Goal: Task Accomplishment & Management: Use online tool/utility

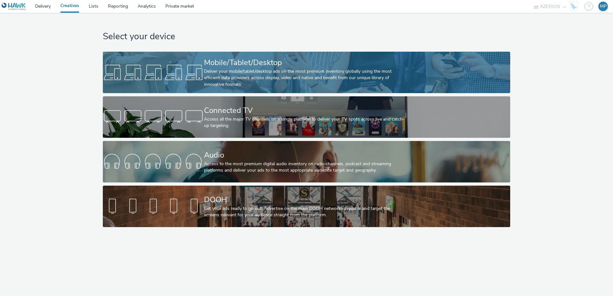
click at [173, 167] on div at bounding box center [153, 162] width 101 height 20
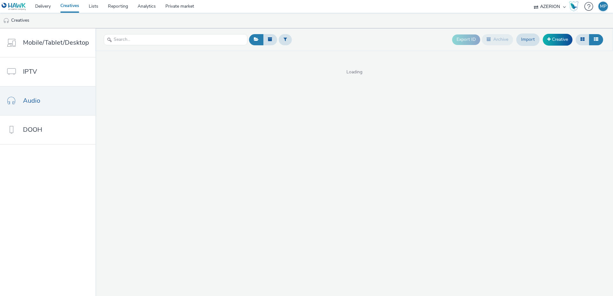
click at [199, 165] on div "Export ID Archive Import Creative Loading" at bounding box center [355, 162] width 518 height 268
click at [556, 37] on link "Creative" at bounding box center [558, 39] width 30 height 11
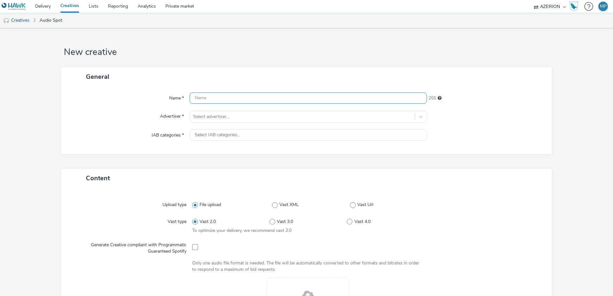
click at [234, 98] on input "text" at bounding box center [308, 98] width 237 height 11
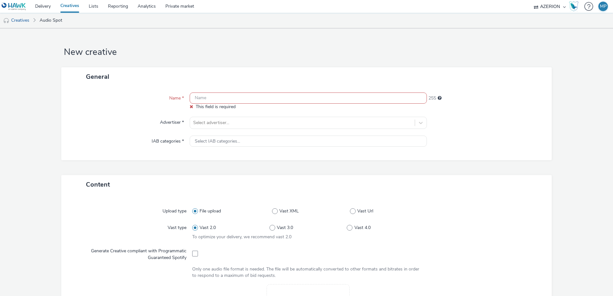
click at [216, 99] on input "text" at bounding box center [308, 98] width 237 height 11
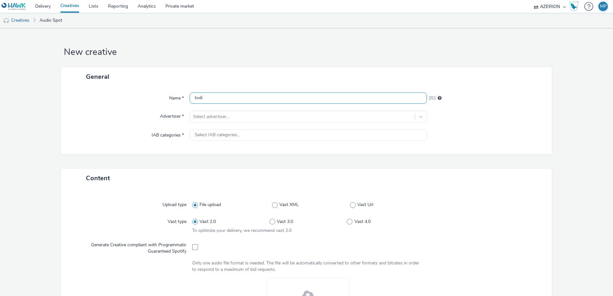
click at [215, 97] on input "todi" at bounding box center [308, 98] width 237 height 11
click at [209, 99] on input "TEDI -audio 2025" at bounding box center [308, 98] width 237 height 11
type input "TEDI - audio 2025"
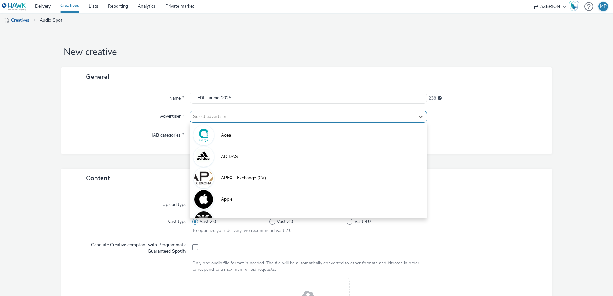
click at [214, 114] on div at bounding box center [302, 117] width 218 height 8
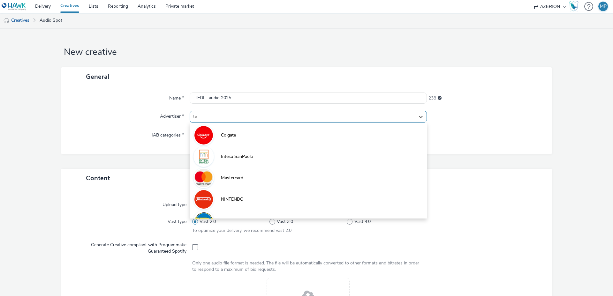
type input "ted"
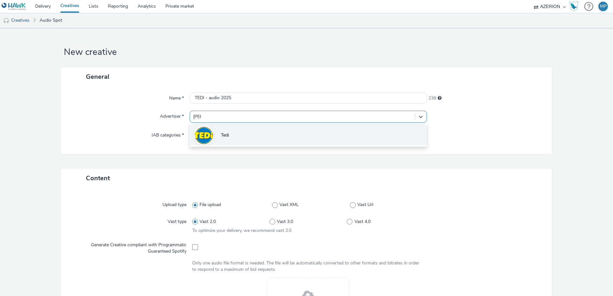
click at [227, 138] on span "Tedi" at bounding box center [225, 135] width 8 height 6
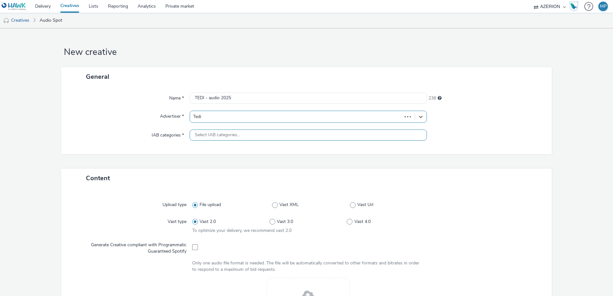
type input "http://tedi.com"
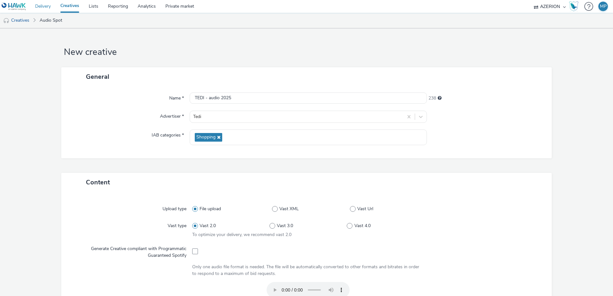
click at [42, 4] on link "Delivery" at bounding box center [42, 6] width 25 height 13
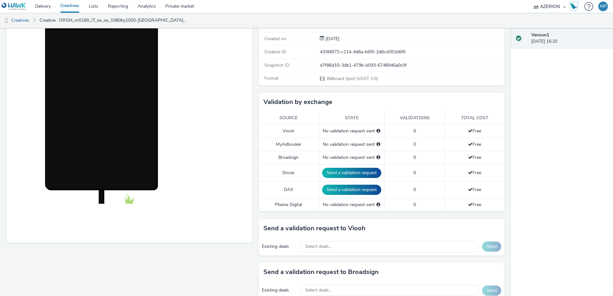
scroll to position [96, 0]
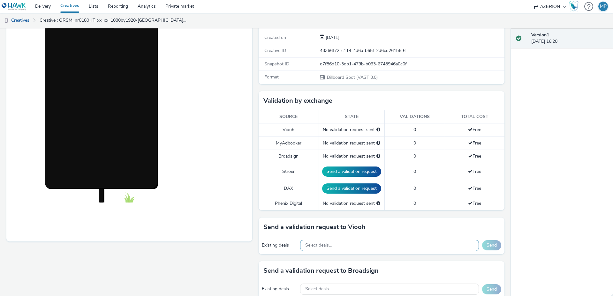
click at [326, 248] on span "Select deals..." at bounding box center [318, 245] width 27 height 5
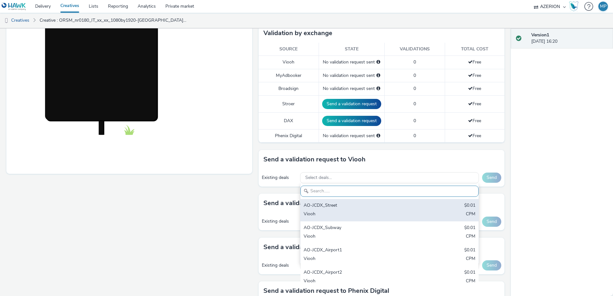
scroll to position [164, 0]
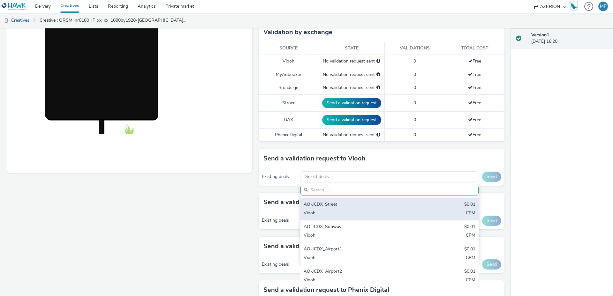
click at [346, 211] on div "Viooh" at bounding box center [360, 213] width 113 height 7
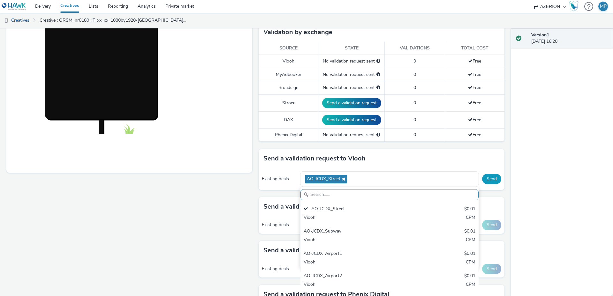
click at [493, 182] on button "Send" at bounding box center [491, 179] width 19 height 10
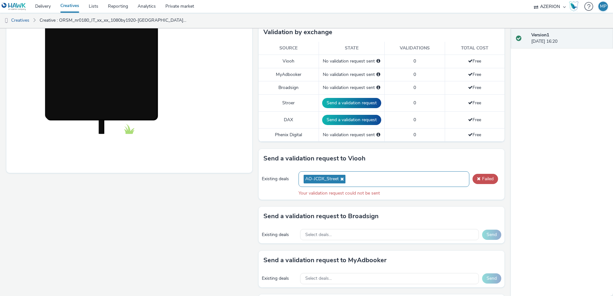
click at [408, 177] on div "AO-JCDX_Street" at bounding box center [384, 180] width 171 height 16
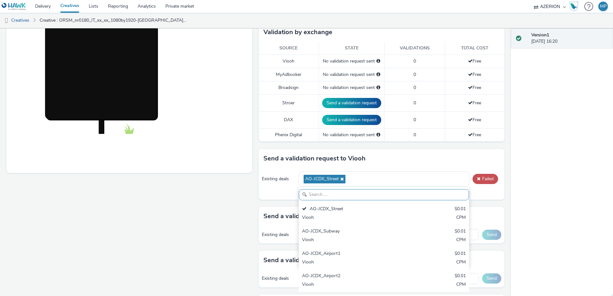
click at [286, 194] on div "Existing deals AO-JCDX_Street AO-JCDX_Street $0.01 Viooh CPM AO-JCDX_Subway $0.…" at bounding box center [382, 184] width 246 height 32
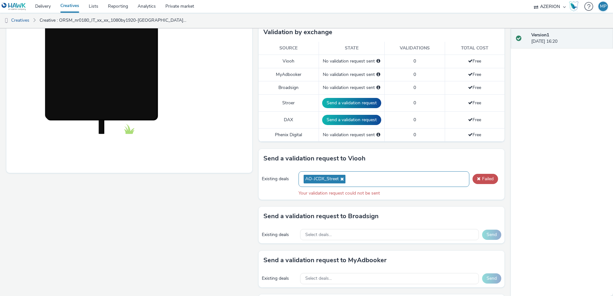
click at [359, 184] on div "AO-JCDX_Street" at bounding box center [384, 180] width 171 height 16
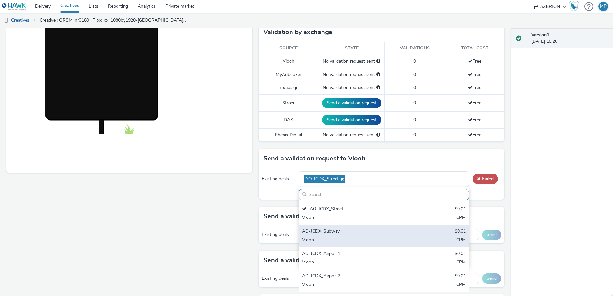
click at [339, 230] on div "AO-JCDX_Subway" at bounding box center [356, 231] width 108 height 7
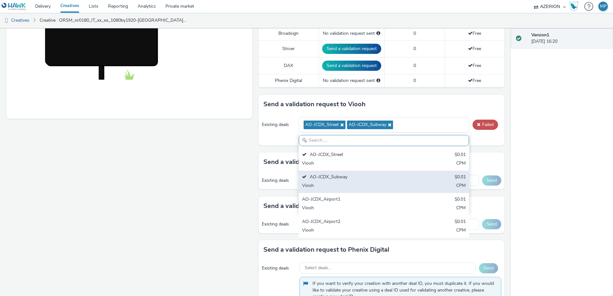
scroll to position [216, 0]
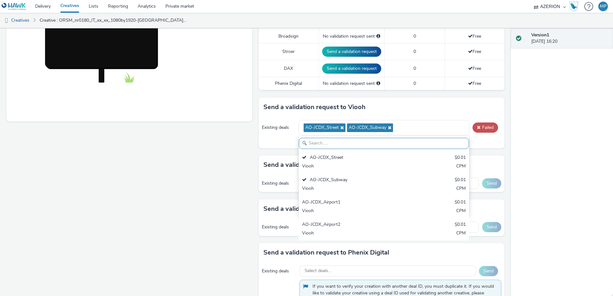
click at [485, 141] on div "Your validation request could not be sent" at bounding box center [400, 142] width 203 height 6
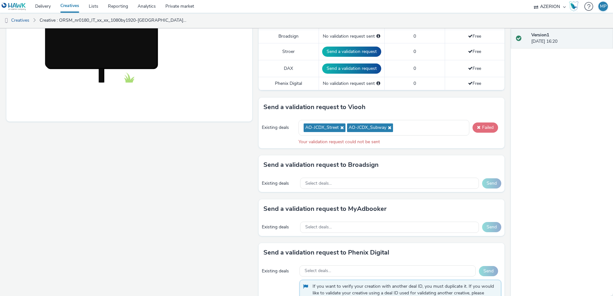
click at [478, 127] on span at bounding box center [479, 127] width 4 height 4
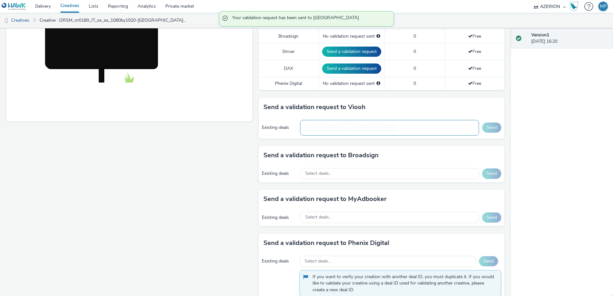
click at [423, 132] on div "AO-JCDX_Street AO-JCDX_Subway" at bounding box center [389, 128] width 179 height 16
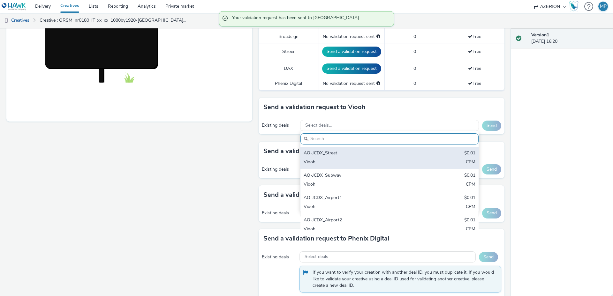
click at [355, 156] on div "AO-JCDX_Street" at bounding box center [360, 153] width 113 height 7
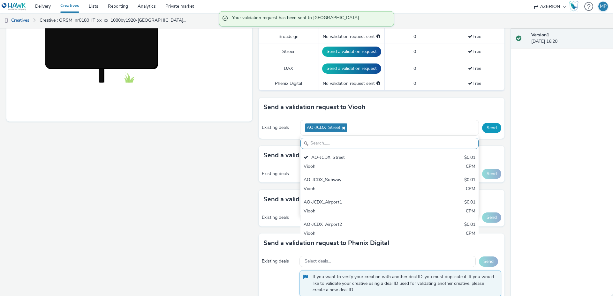
drag, startPoint x: 361, startPoint y: 143, endPoint x: 360, endPoint y: 147, distance: 3.4
click at [361, 143] on input "text" at bounding box center [390, 143] width 178 height 11
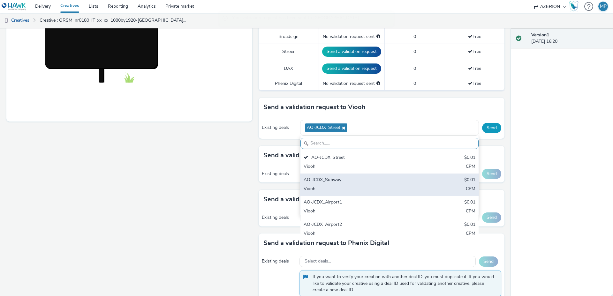
click at [348, 177] on div "AO-JCDX_Subway" at bounding box center [360, 180] width 113 height 7
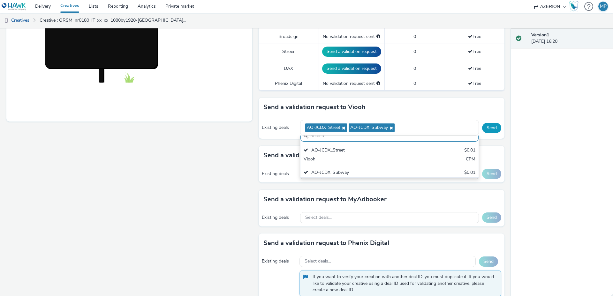
click at [487, 127] on button "Send" at bounding box center [491, 128] width 19 height 10
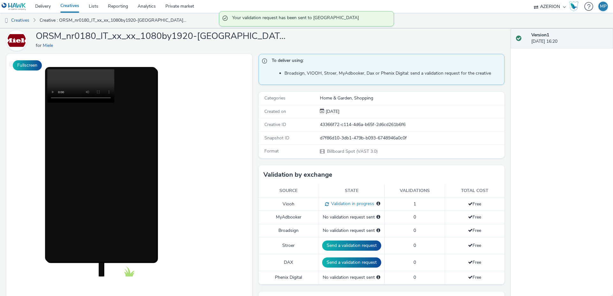
scroll to position [19, 0]
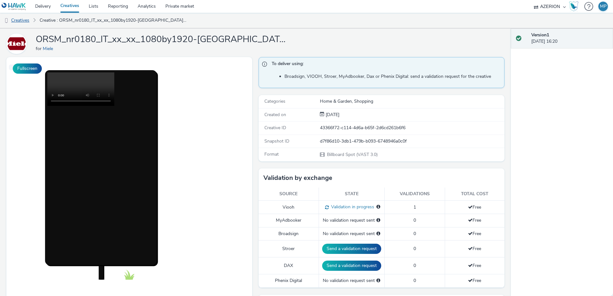
click at [26, 20] on link "Creatives" at bounding box center [16, 20] width 33 height 15
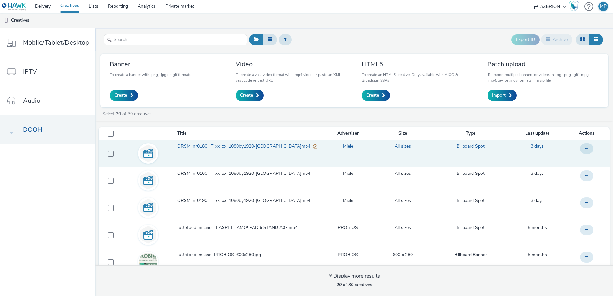
click at [241, 148] on span "ORSM_nr0180_IT_xx_xx_1080by1920-milano.mp4" at bounding box center [245, 146] width 136 height 6
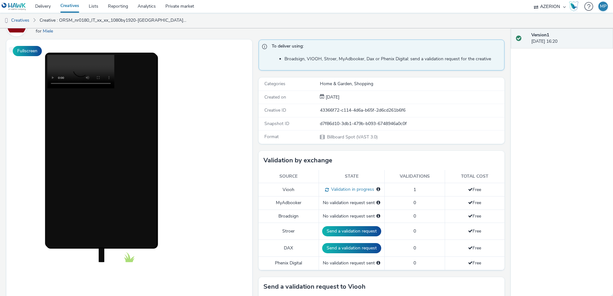
scroll to position [37, 0]
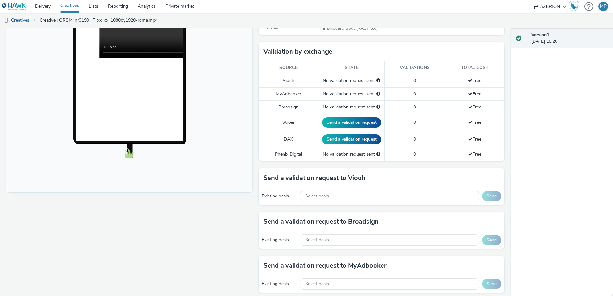
scroll to position [147, 0]
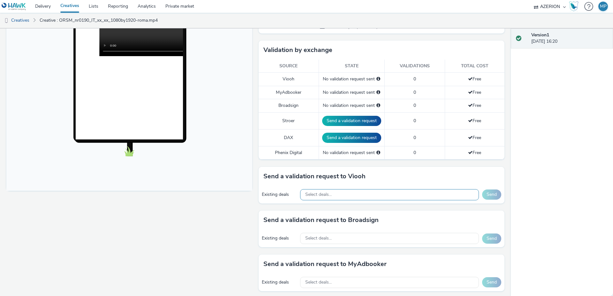
click at [360, 195] on div "Select deals..." at bounding box center [389, 194] width 179 height 11
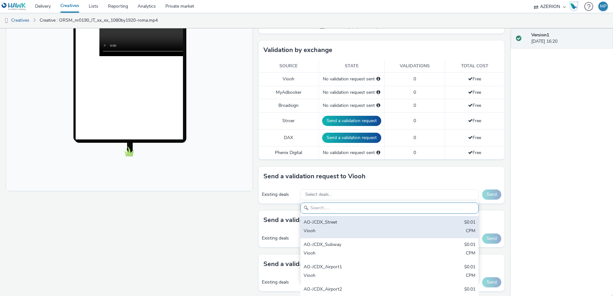
click at [354, 222] on div "AO-JCDX_Street" at bounding box center [360, 222] width 113 height 7
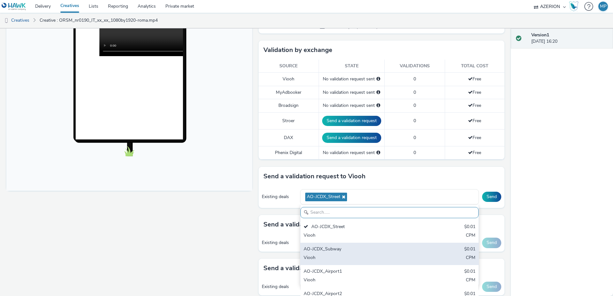
click at [352, 248] on div "AO-JCDX_Subway" at bounding box center [360, 249] width 113 height 7
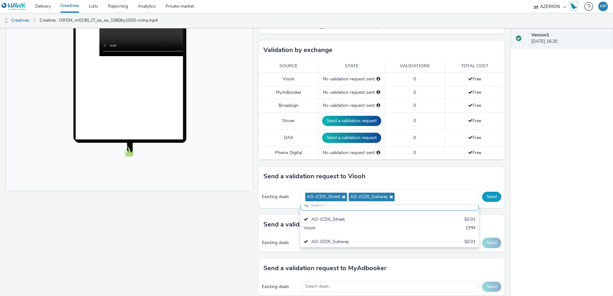
click at [494, 199] on button "Send" at bounding box center [491, 197] width 19 height 10
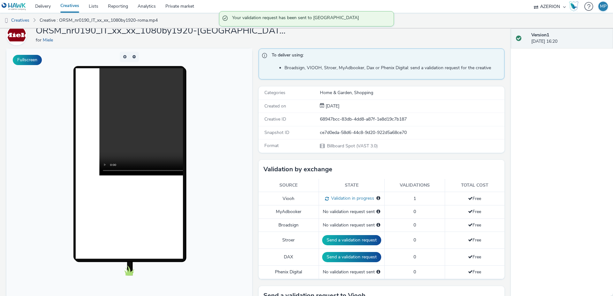
scroll to position [0, 0]
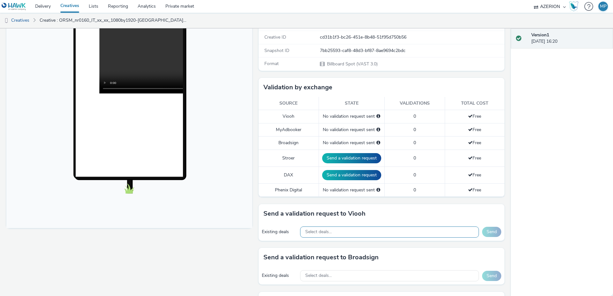
scroll to position [111, 0]
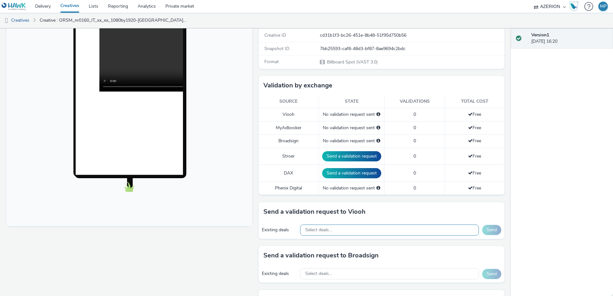
click at [343, 231] on div "Select deals..." at bounding box center [389, 230] width 179 height 11
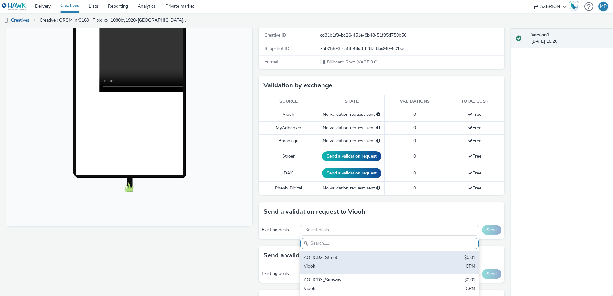
click at [340, 256] on div "AO-JCDX_Street" at bounding box center [360, 258] width 113 height 7
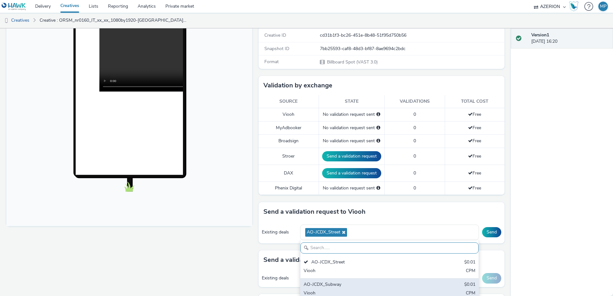
click at [339, 285] on div "AO-JCDX_Subway" at bounding box center [360, 285] width 113 height 7
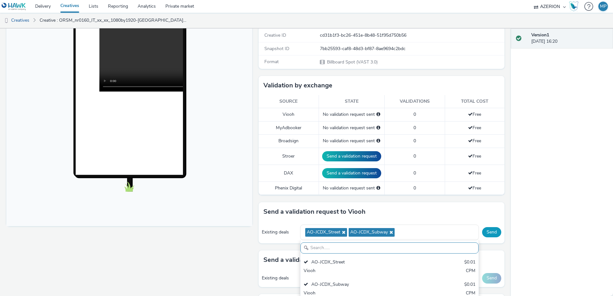
click at [489, 234] on button "Send" at bounding box center [491, 232] width 19 height 10
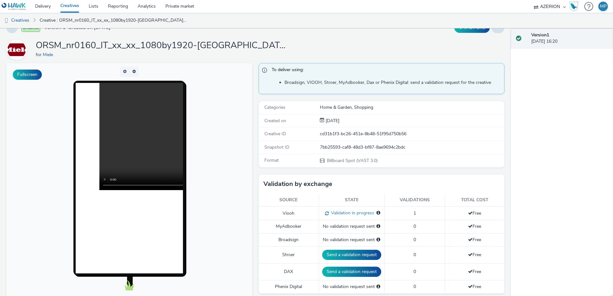
scroll to position [0, 0]
